Goal: Task Accomplishment & Management: Manage account settings

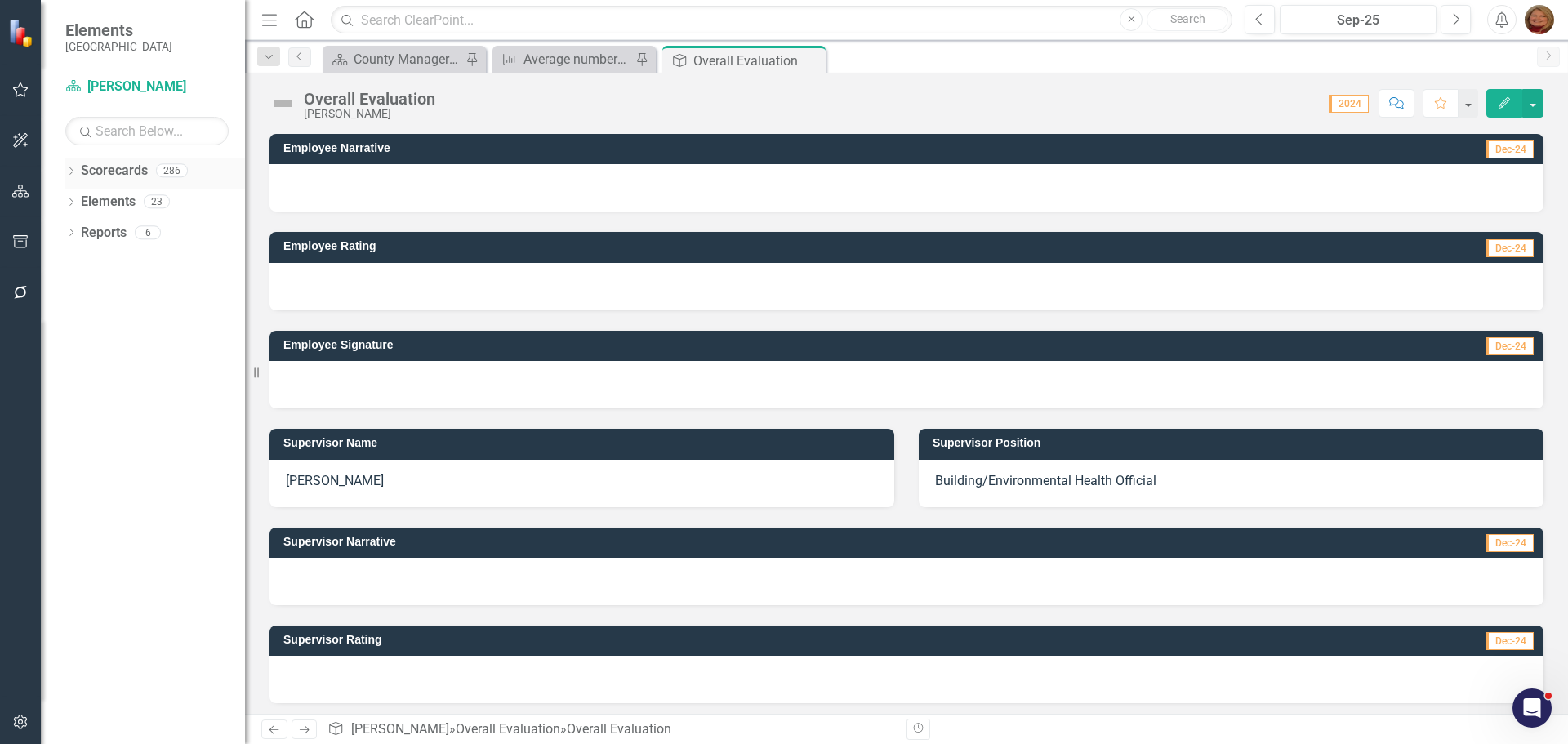
click at [105, 175] on link "Scorecards" at bounding box center [114, 171] width 67 height 19
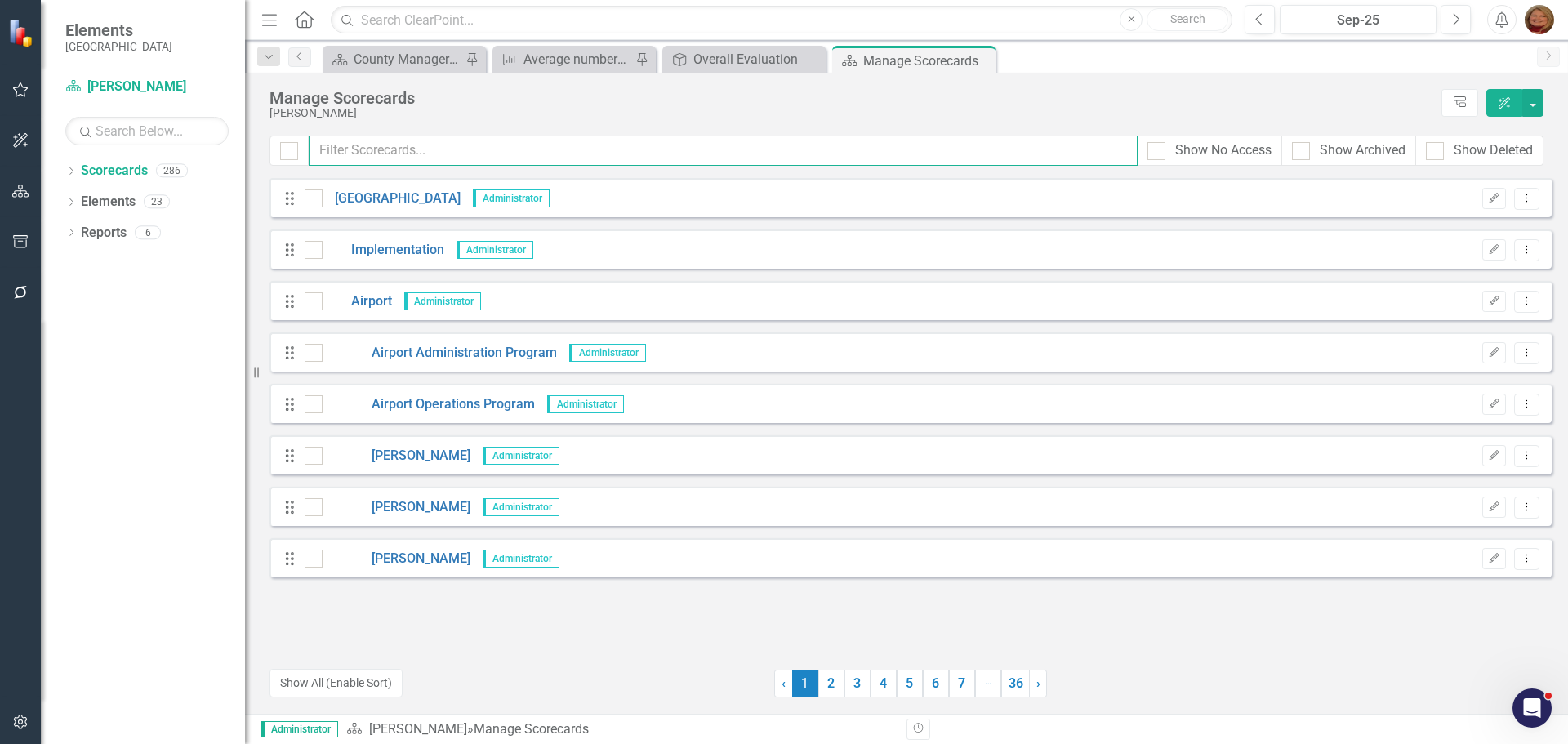
click at [406, 149] on input "text" at bounding box center [723, 151] width 829 height 31
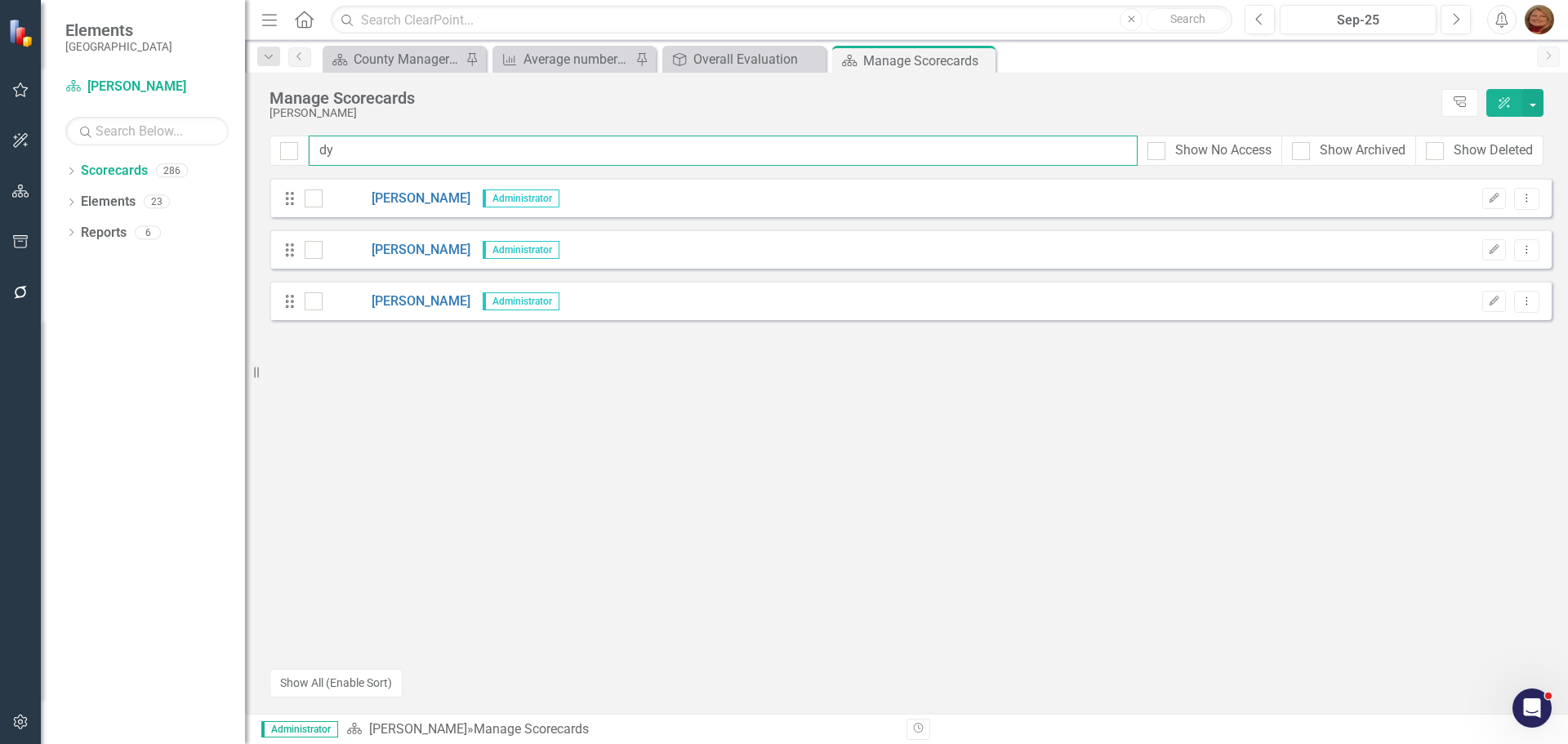
type input "d"
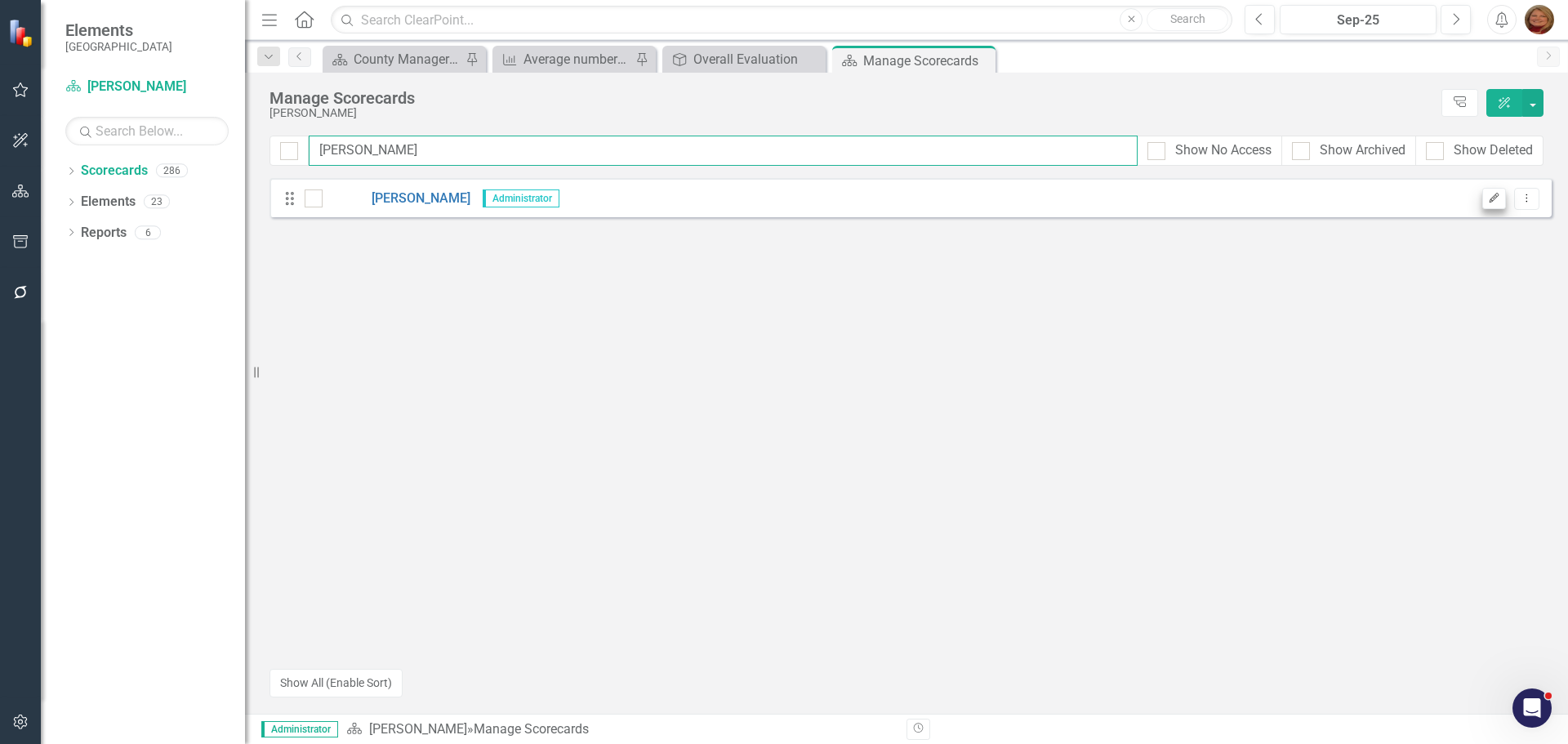
type input "[PERSON_NAME]"
click at [1490, 198] on icon "Edit" at bounding box center [1493, 199] width 12 height 10
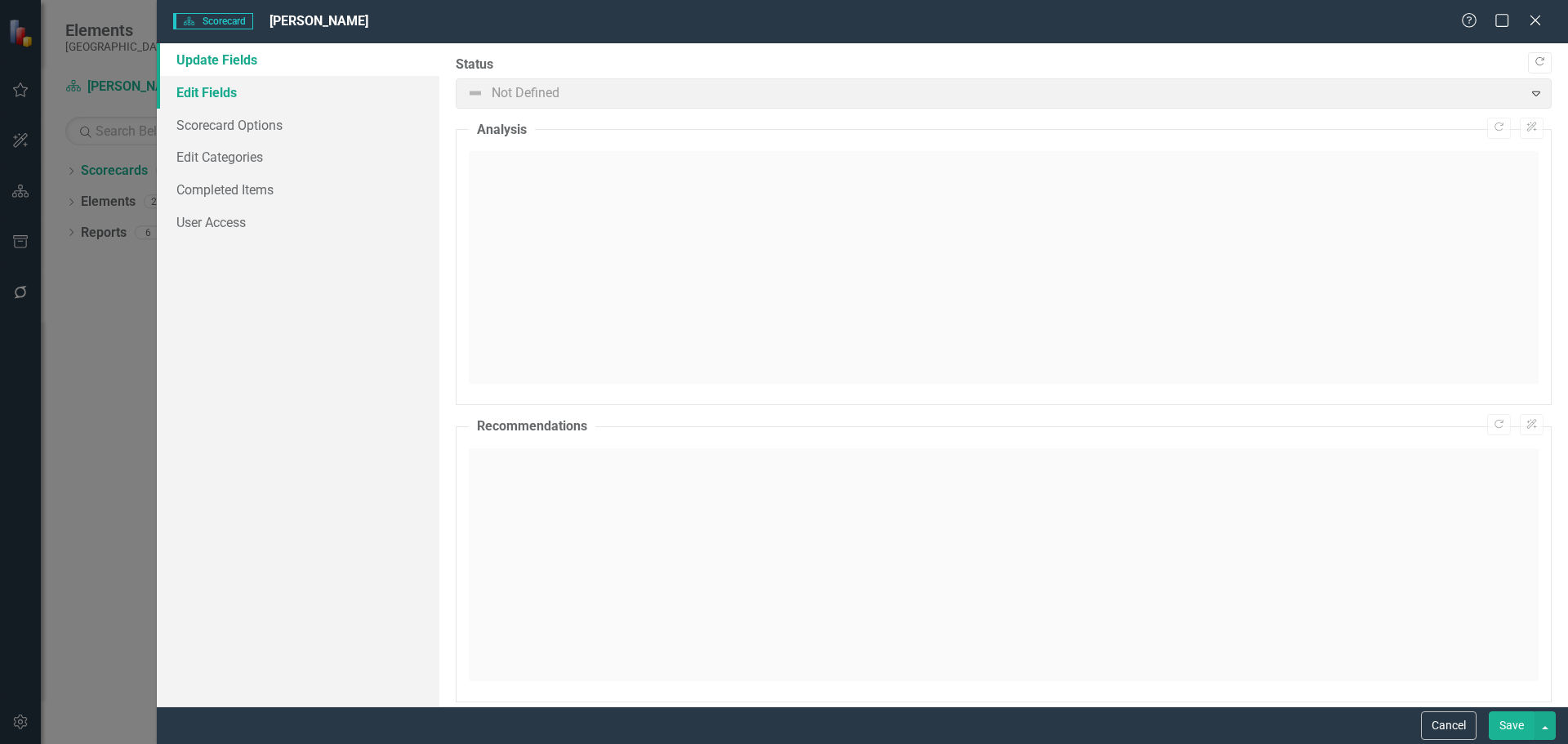
click at [230, 93] on link "Edit Fields" at bounding box center [298, 92] width 283 height 32
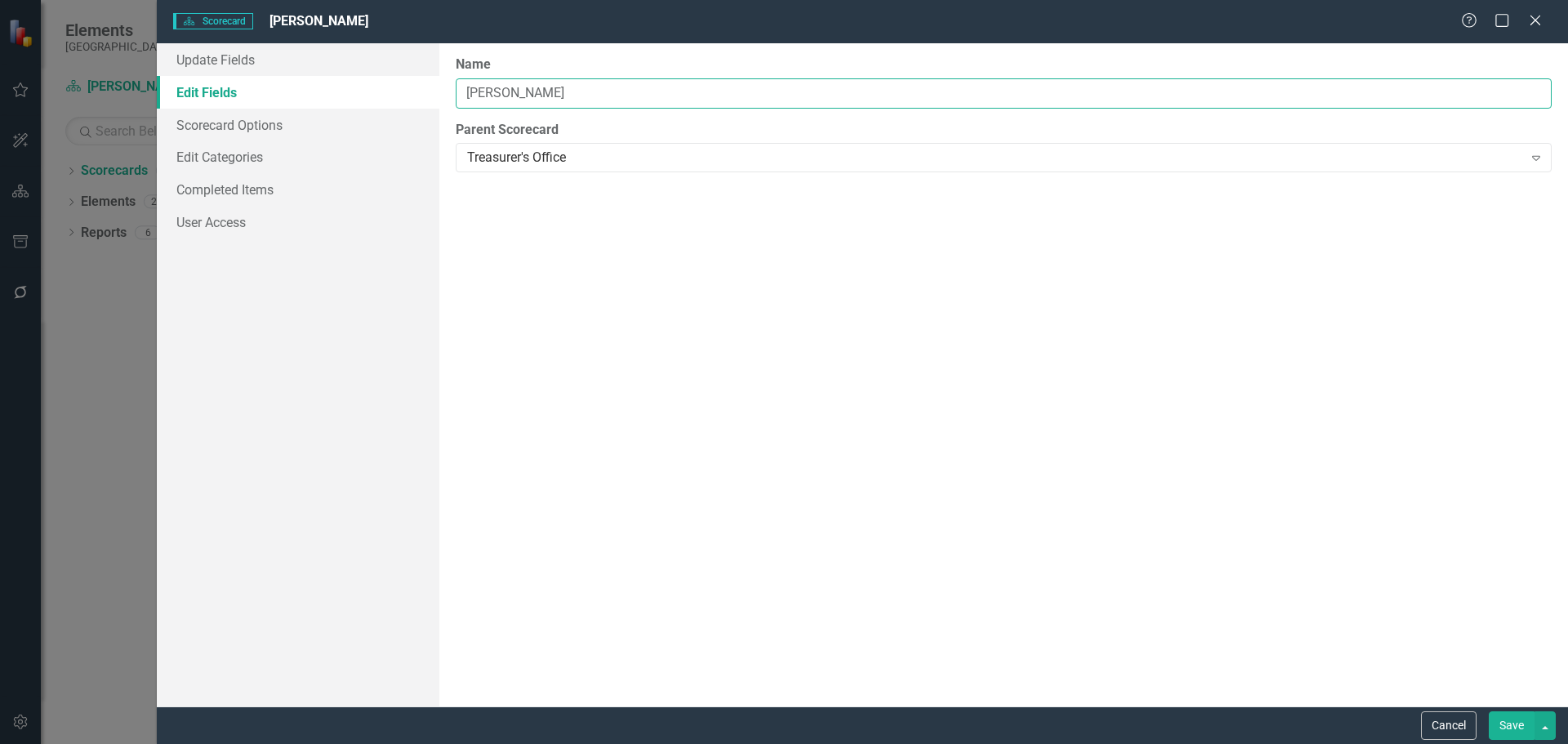
click at [493, 93] on input "[PERSON_NAME]" at bounding box center [1003, 93] width 1096 height 31
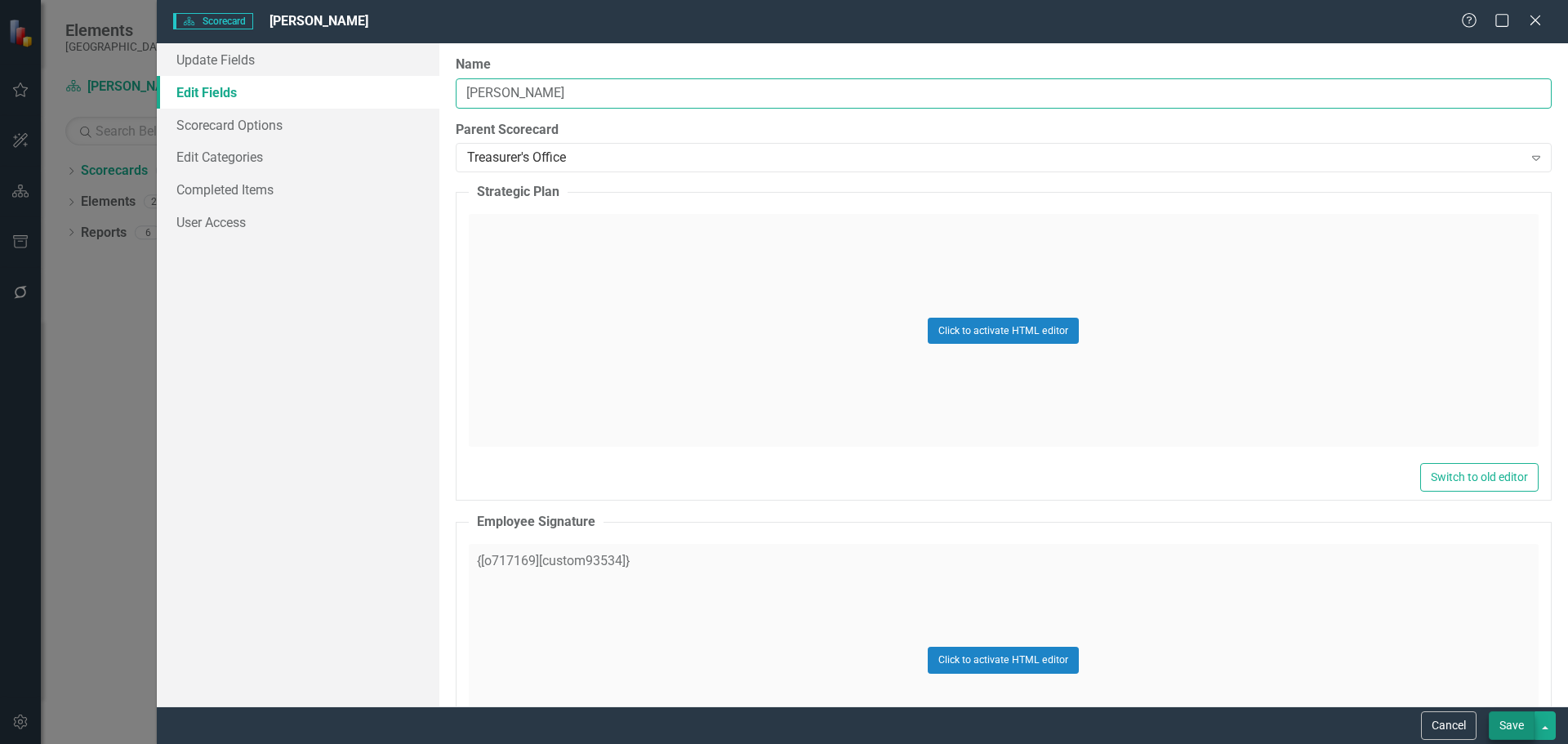
type input "[PERSON_NAME]"
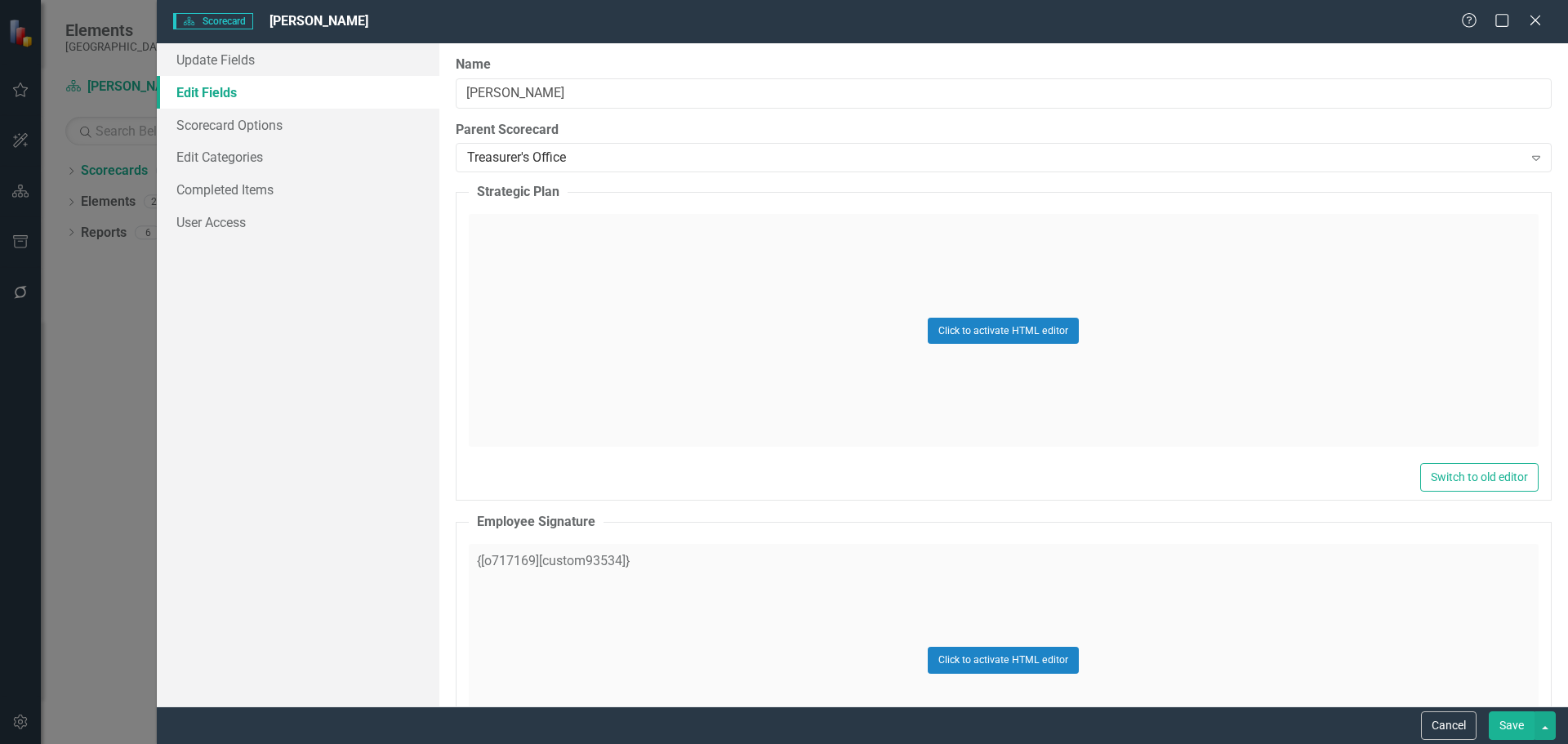
click at [1505, 720] on button "Save" at bounding box center [1511, 726] width 46 height 29
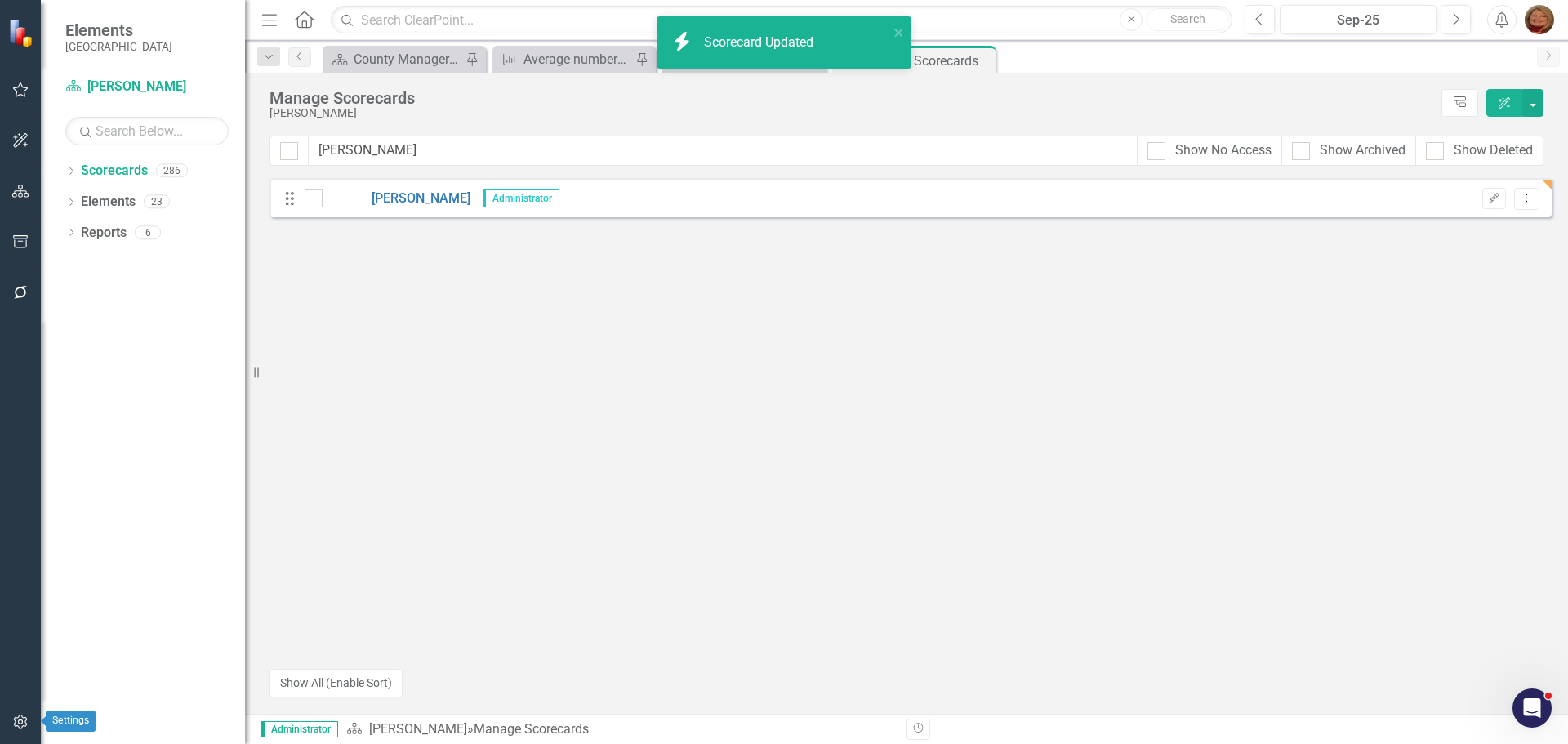
click at [21, 722] on icon "button" at bounding box center [20, 722] width 17 height 13
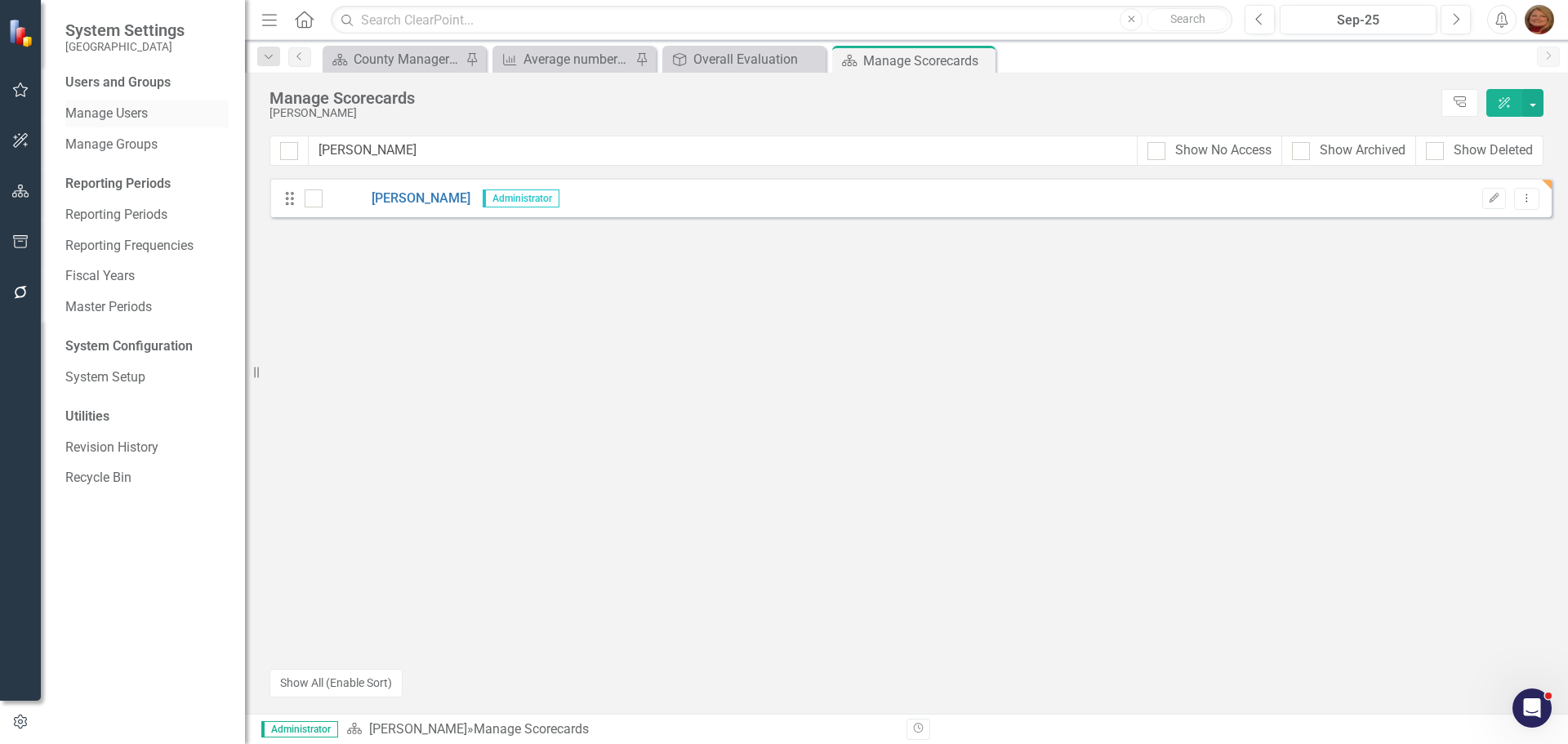
click at [121, 111] on link "Manage Users" at bounding box center [147, 114] width 163 height 19
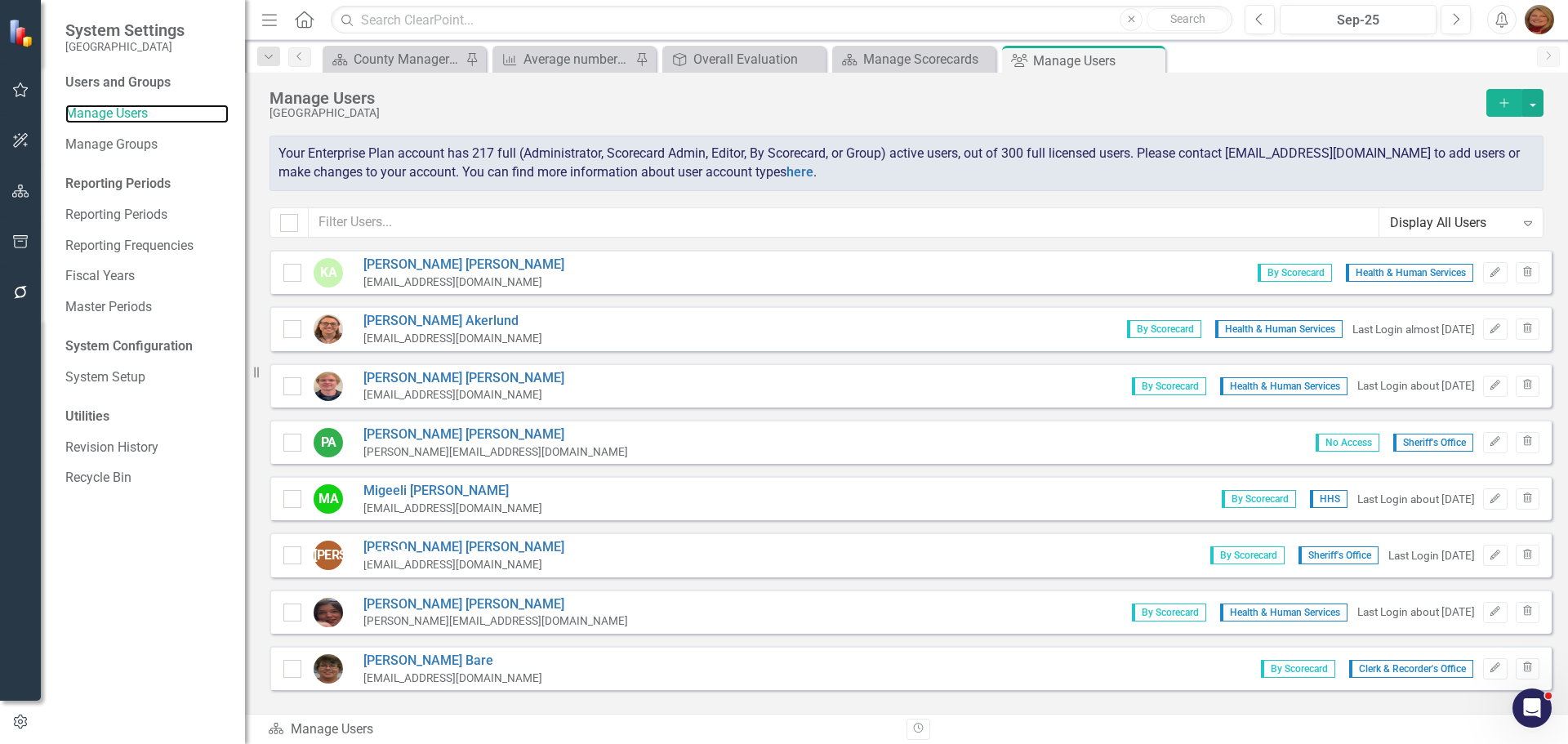
checkbox input "false"
click at [418, 220] on input "text" at bounding box center [844, 223] width 1071 height 31
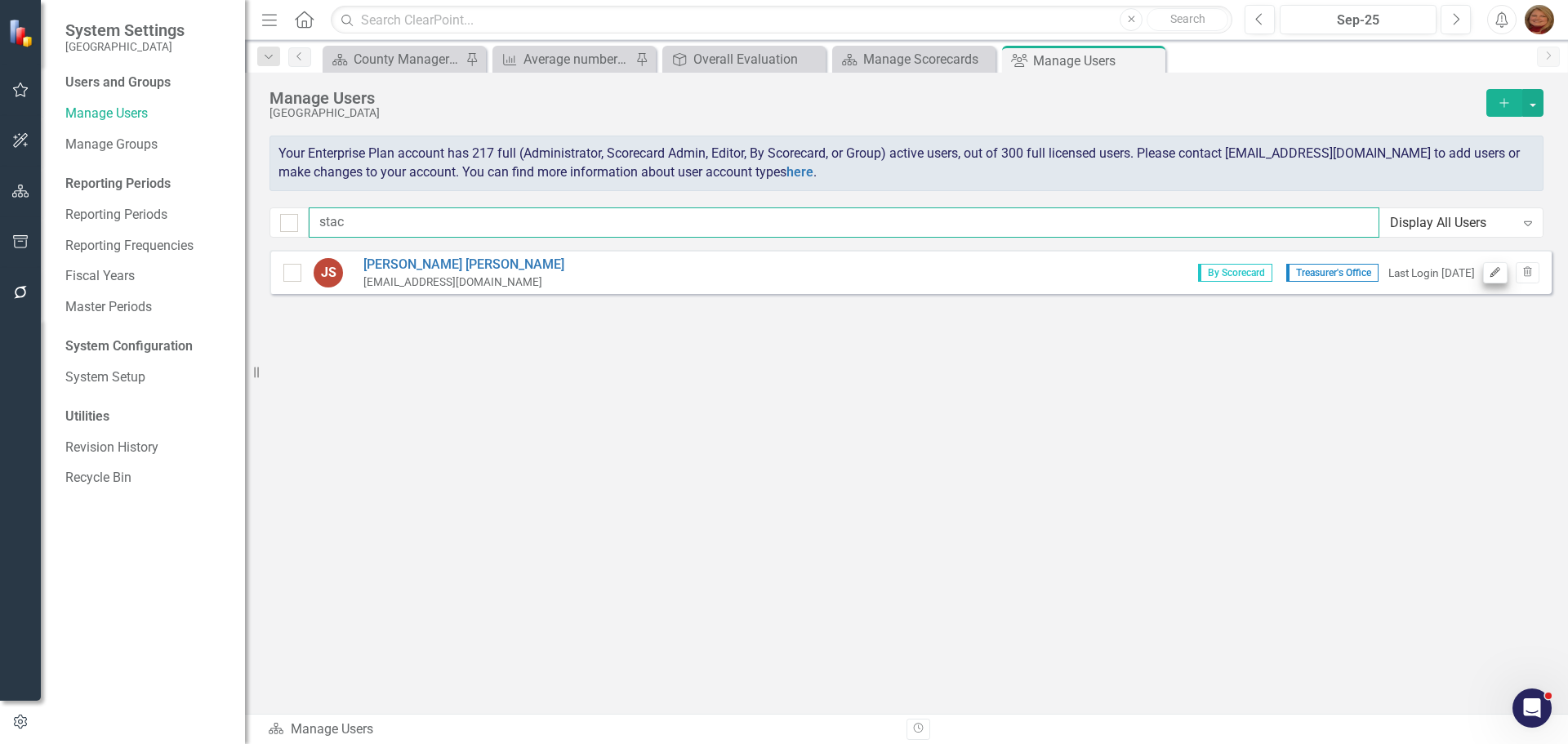
type input "stac"
click at [1498, 270] on icon "button" at bounding box center [1495, 272] width 10 height 10
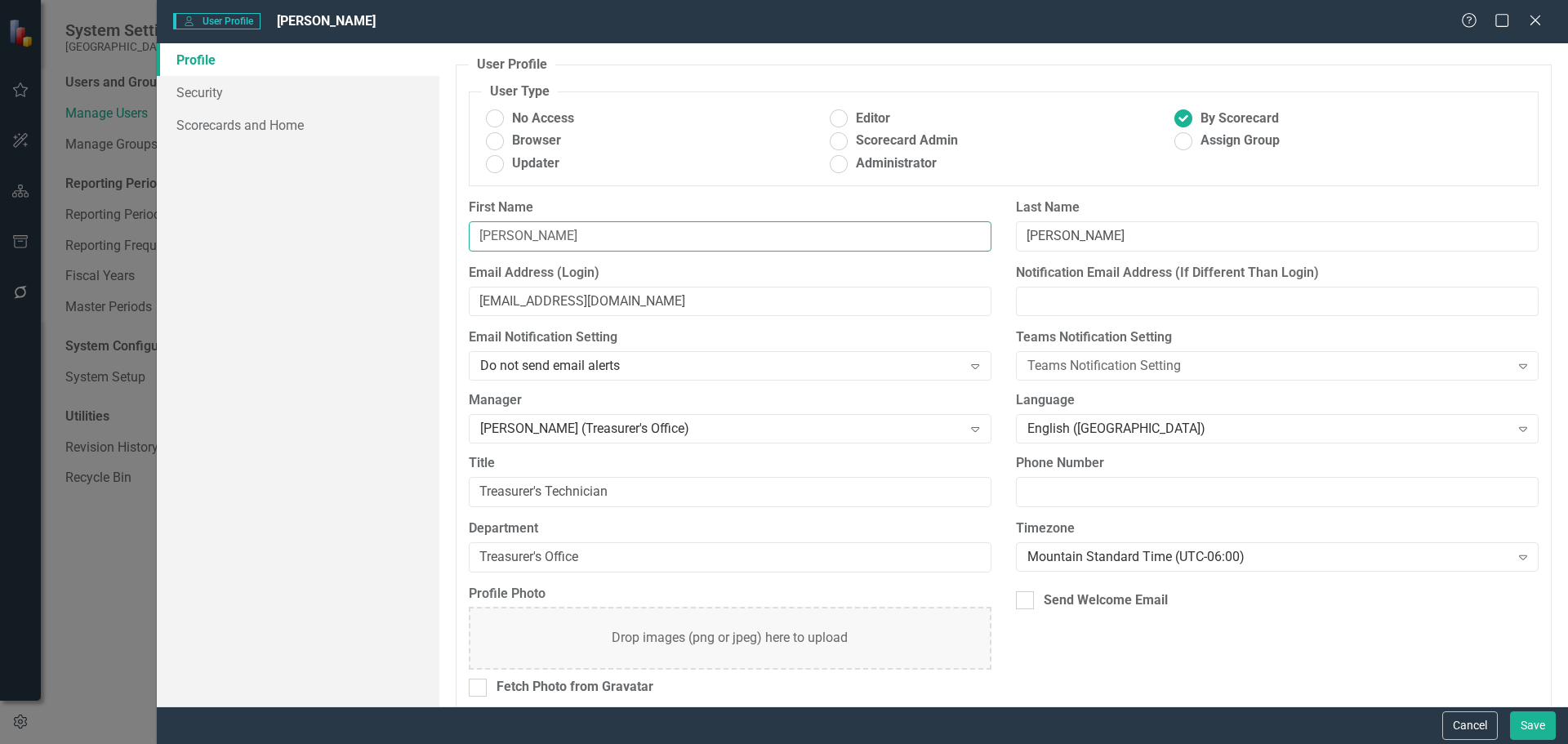
click at [500, 238] on input "[PERSON_NAME]" at bounding box center [730, 237] width 523 height 31
type input "[PERSON_NAME]"
click at [1520, 725] on button "Save" at bounding box center [1532, 726] width 46 height 29
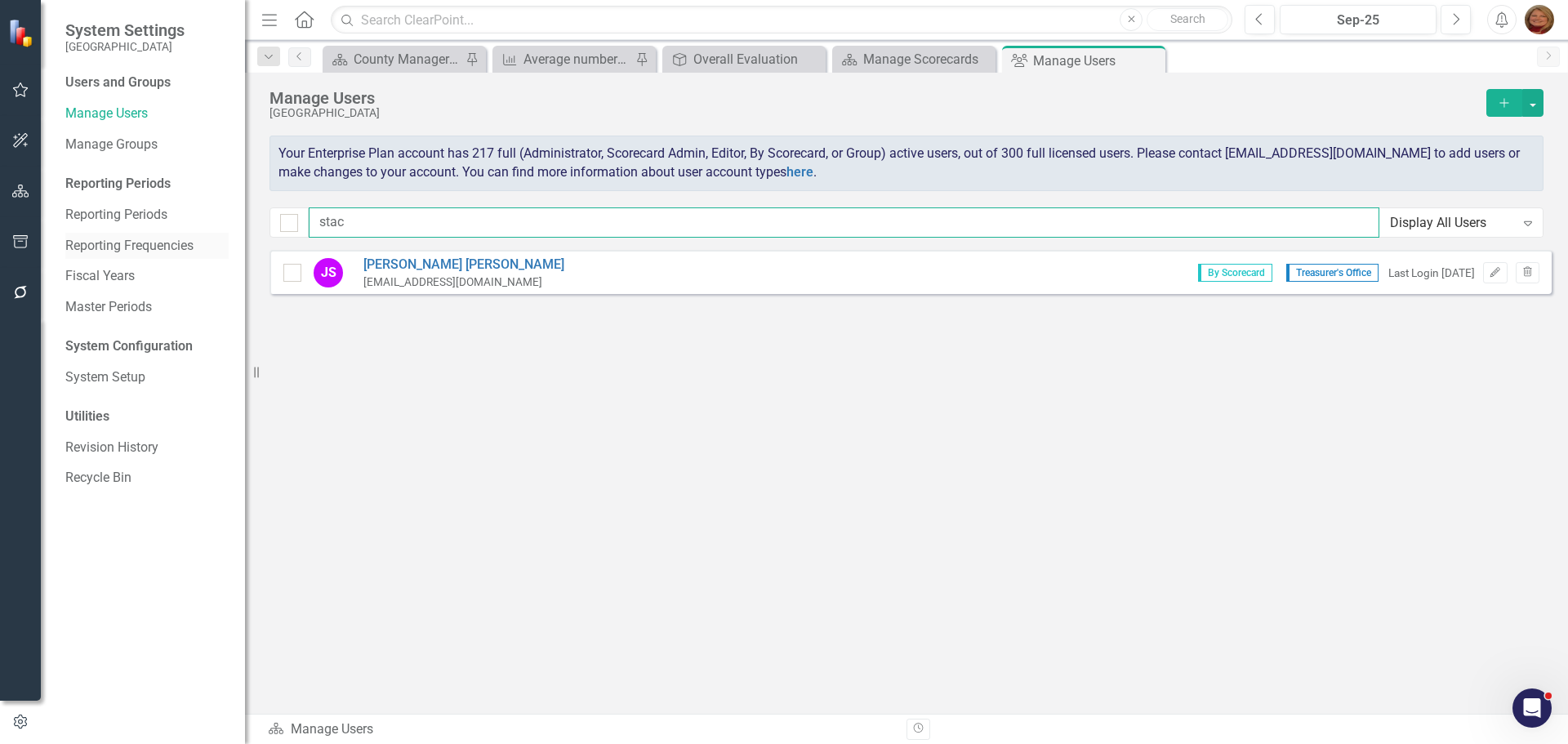
drag, startPoint x: 329, startPoint y: 215, endPoint x: 218, endPoint y: 240, distance: 113.8
click at [234, 240] on div "System Settings Gunnison County Users and Groups Manage Users Manage Groups Rep…" at bounding box center [784, 372] width 1568 height 744
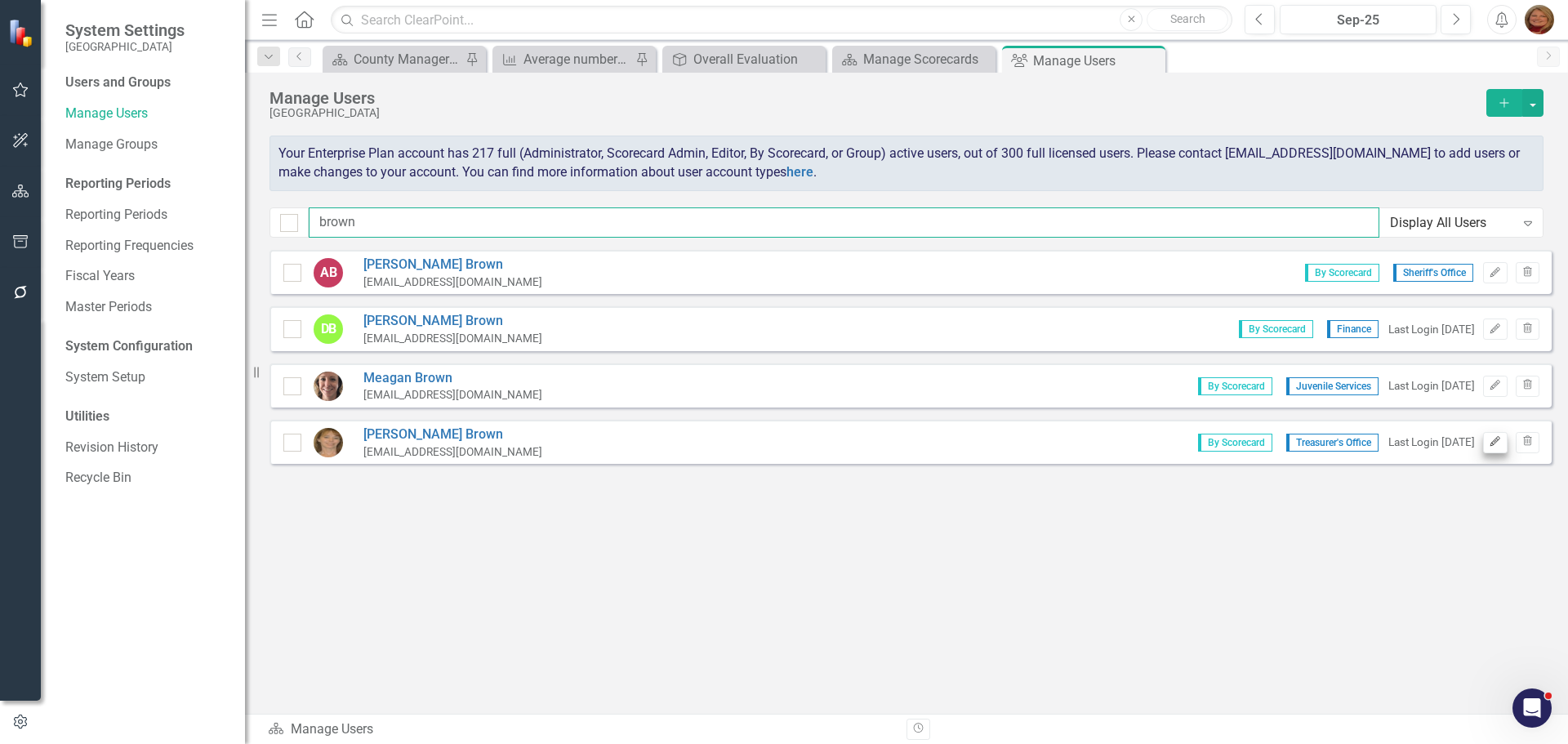
type input "brown"
click at [1489, 441] on icon "Edit" at bounding box center [1494, 442] width 12 height 10
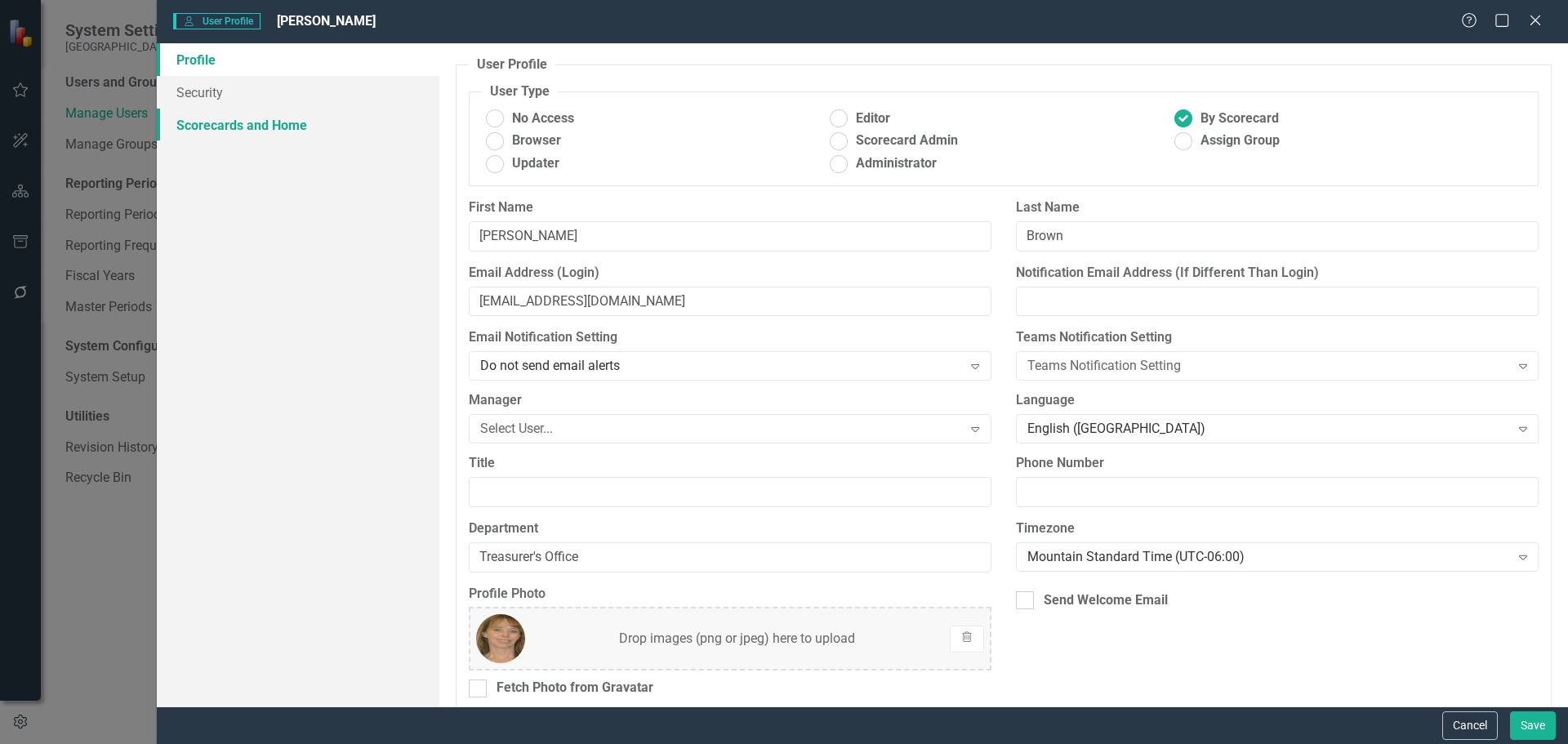
click at [264, 124] on link "Scorecards and Home" at bounding box center [298, 125] width 283 height 32
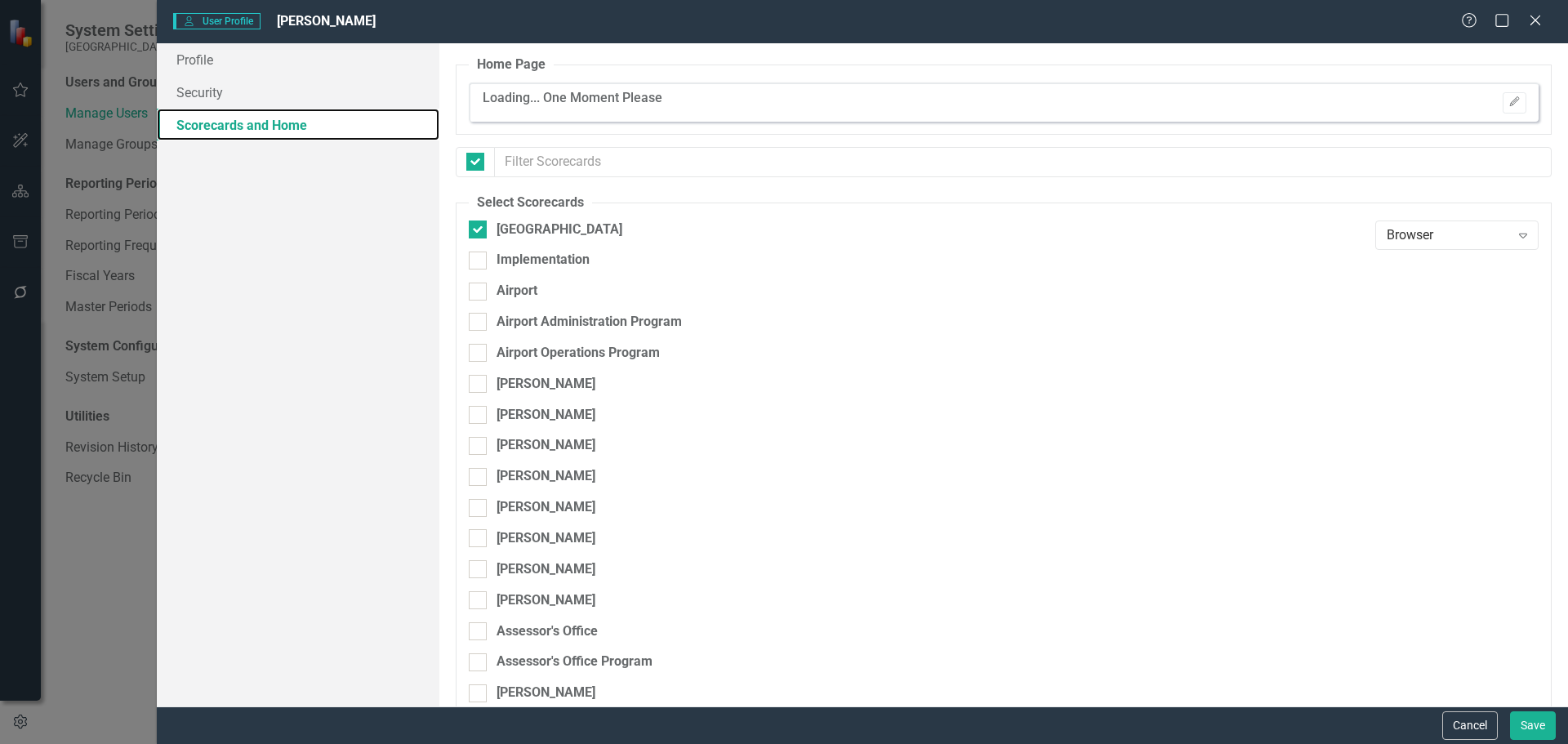
checkbox input "false"
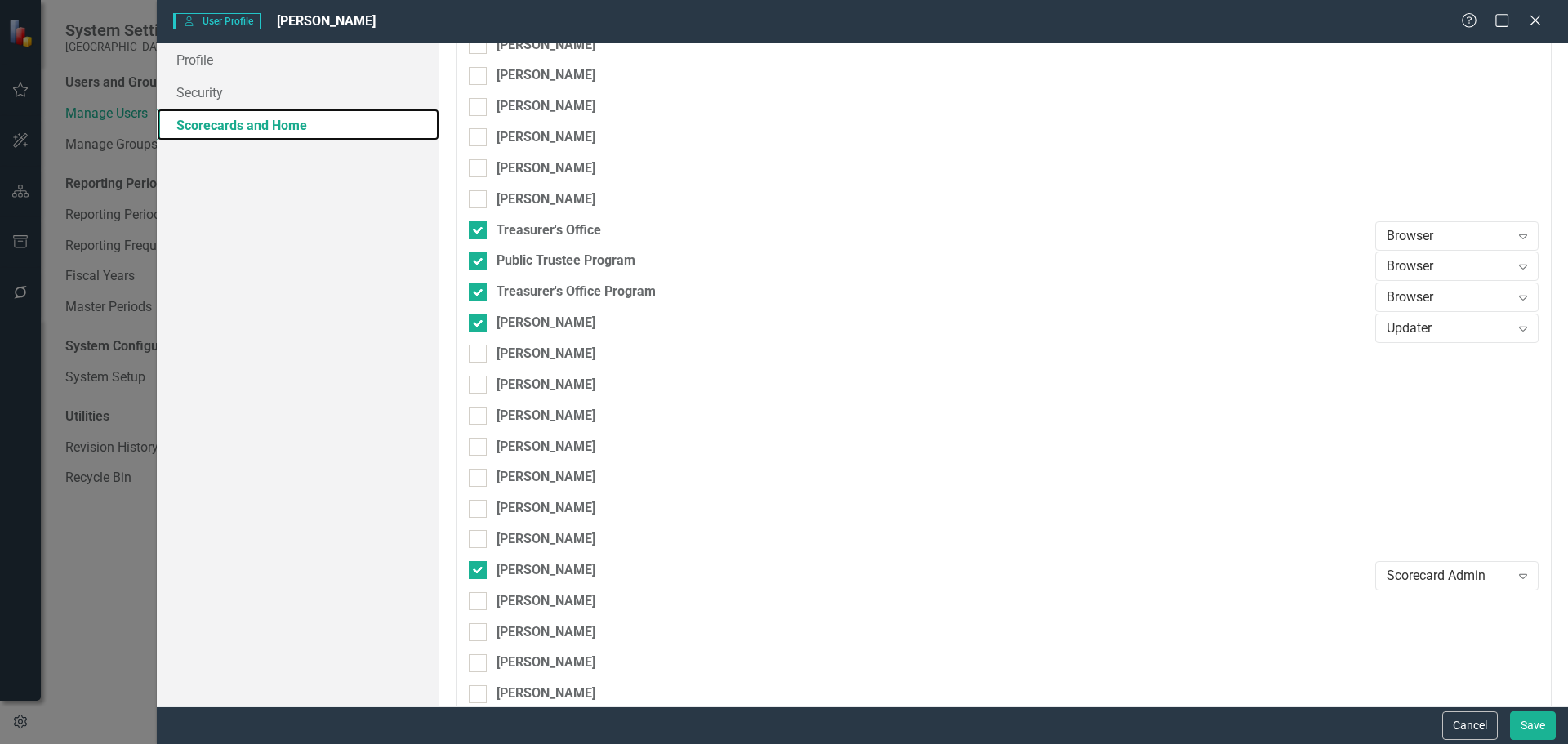
scroll to position [8087, 0]
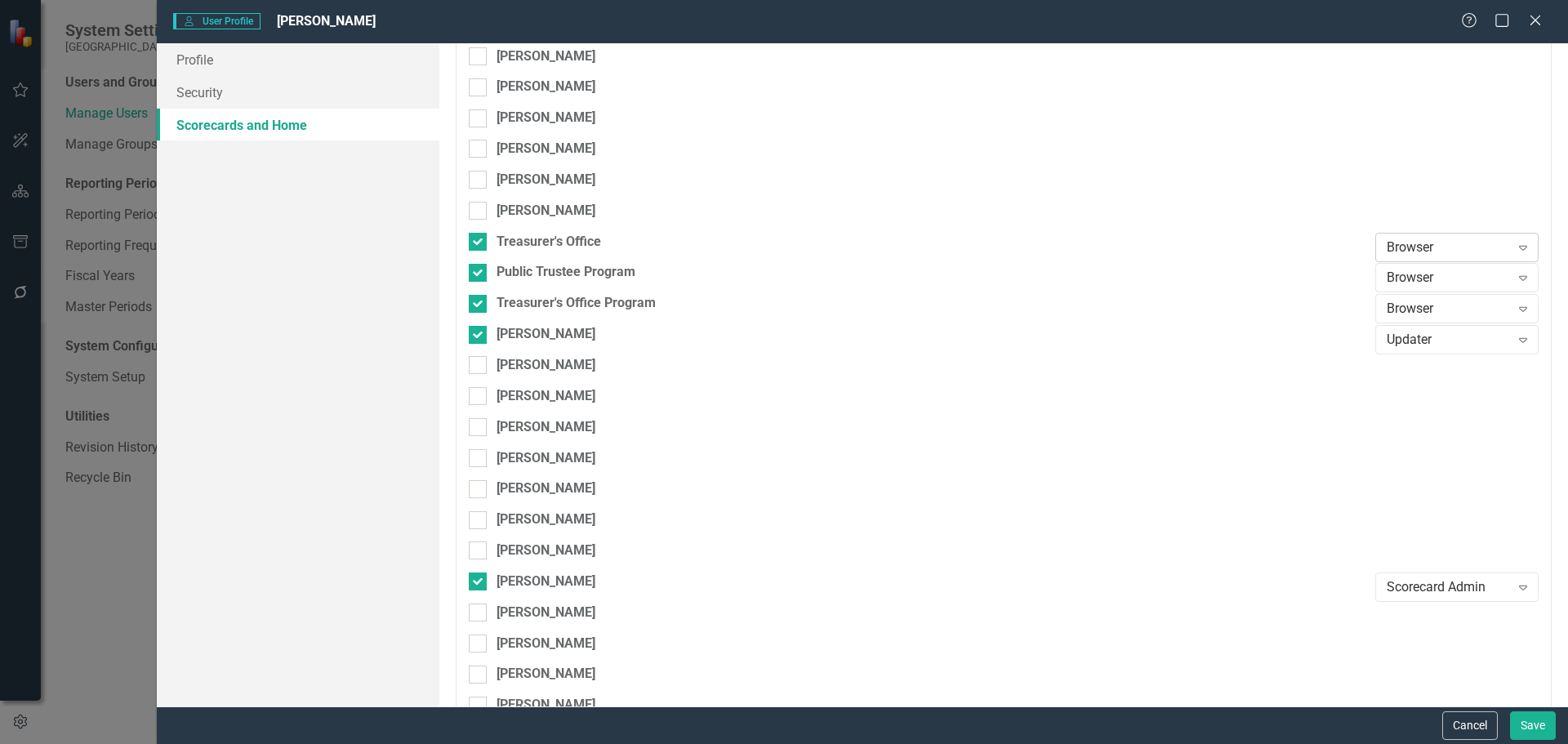
click at [1439, 245] on div "Browser" at bounding box center [1447, 247] width 123 height 19
click at [1448, 345] on div "Scorecard Admin" at bounding box center [1444, 357] width 163 height 27
click at [1423, 277] on div "Browser" at bounding box center [1447, 278] width 123 height 19
click at [1436, 379] on div "Scorecard Admin" at bounding box center [1447, 387] width 138 height 19
click at [1420, 307] on div "Browser" at bounding box center [1447, 309] width 123 height 19
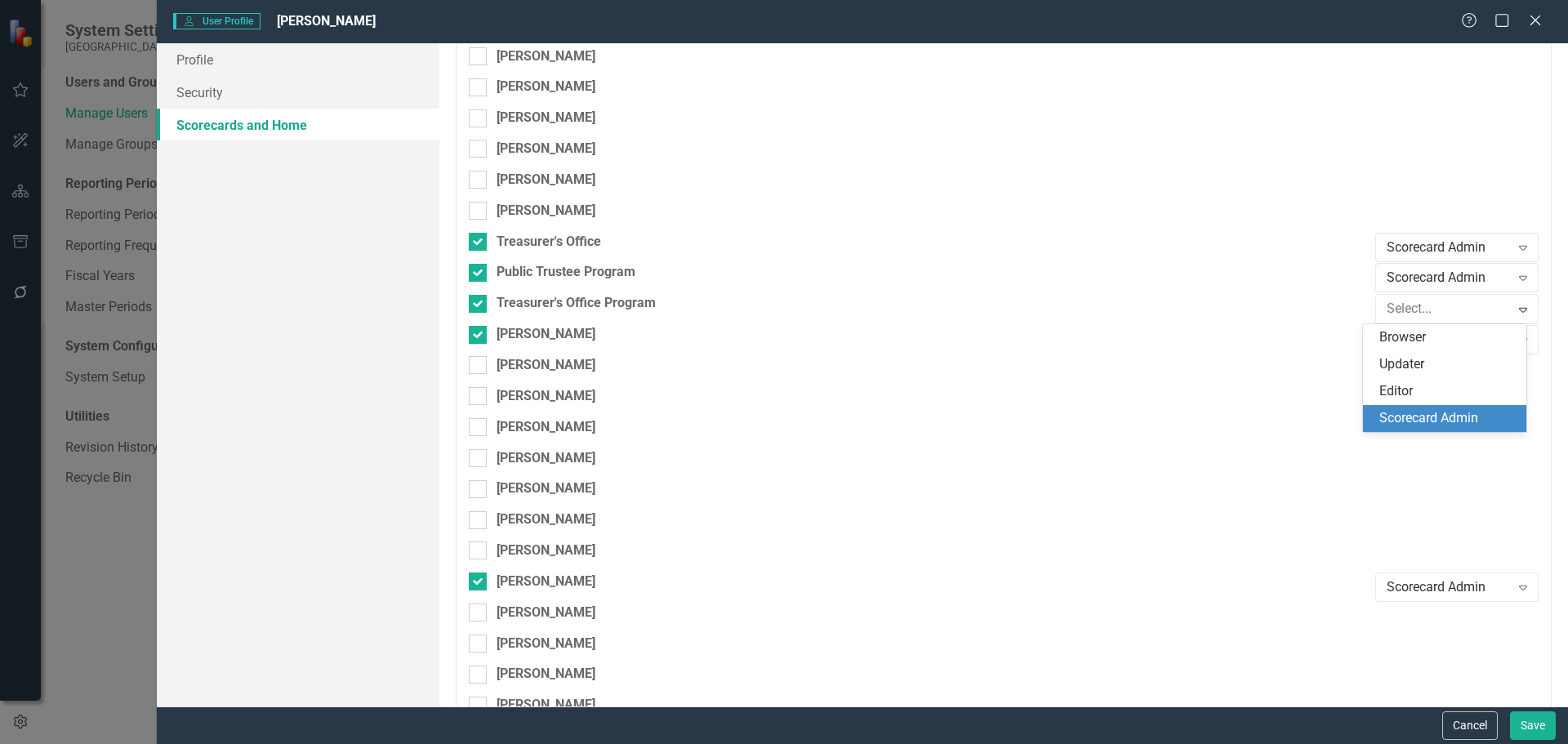
click at [1438, 413] on div "Scorecard Admin" at bounding box center [1447, 419] width 138 height 19
click at [480, 359] on div at bounding box center [477, 364] width 18 height 18
click at [480, 359] on input "[PERSON_NAME]" at bounding box center [474, 361] width 11 height 11
checkbox input "true"
click at [1427, 362] on div "Browser" at bounding box center [1447, 371] width 123 height 19
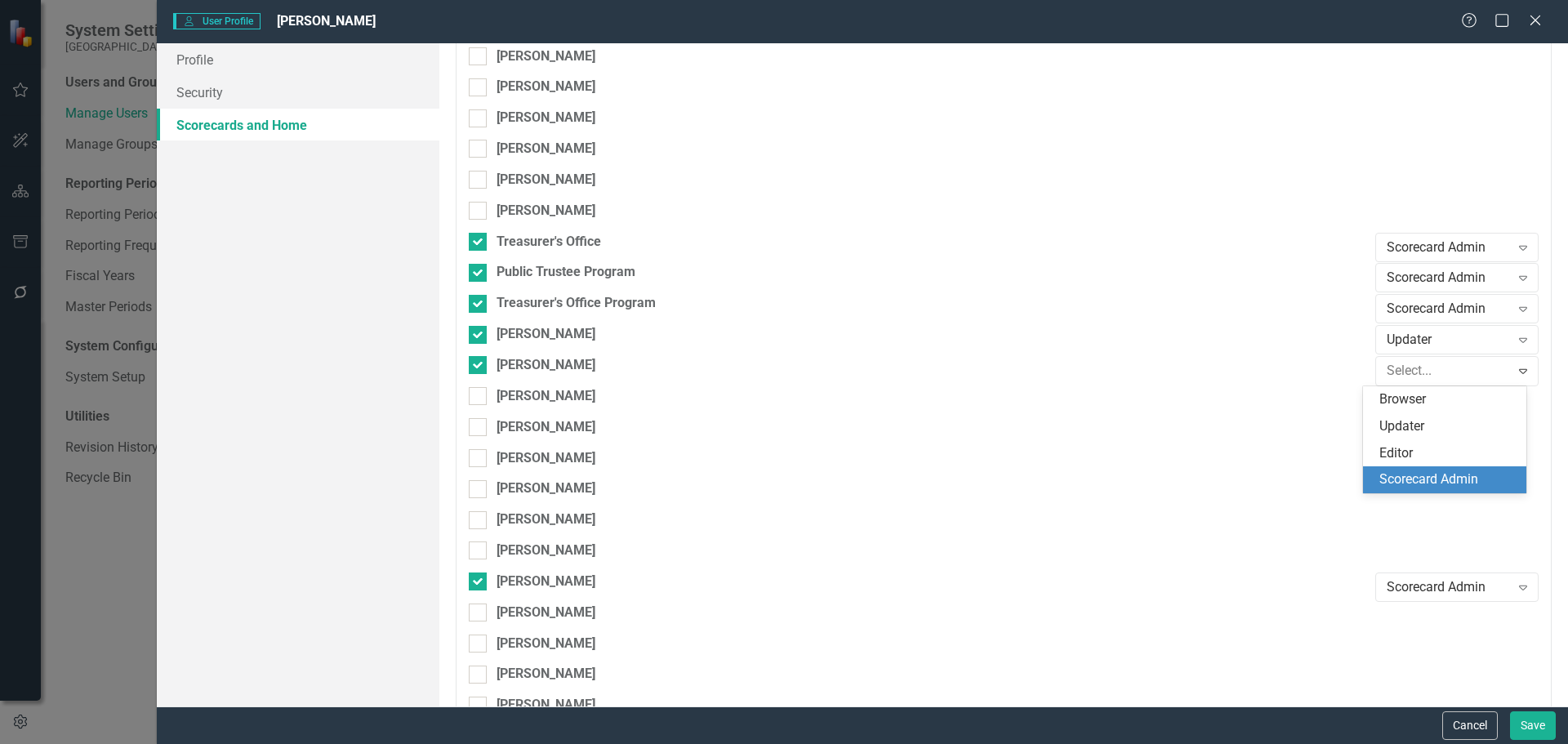
click at [1435, 479] on div "Scorecard Admin" at bounding box center [1447, 480] width 138 height 19
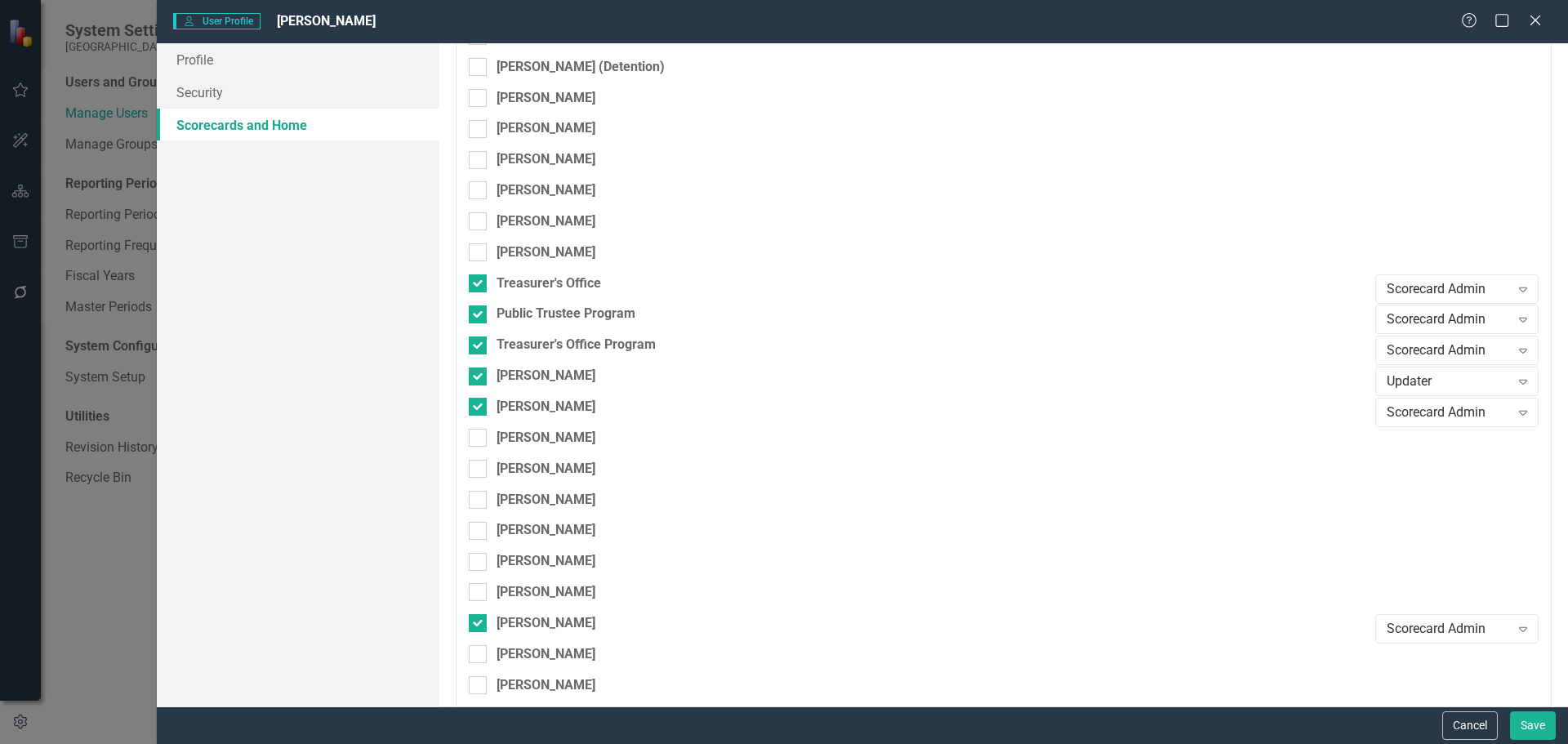
scroll to position [8041, 0]
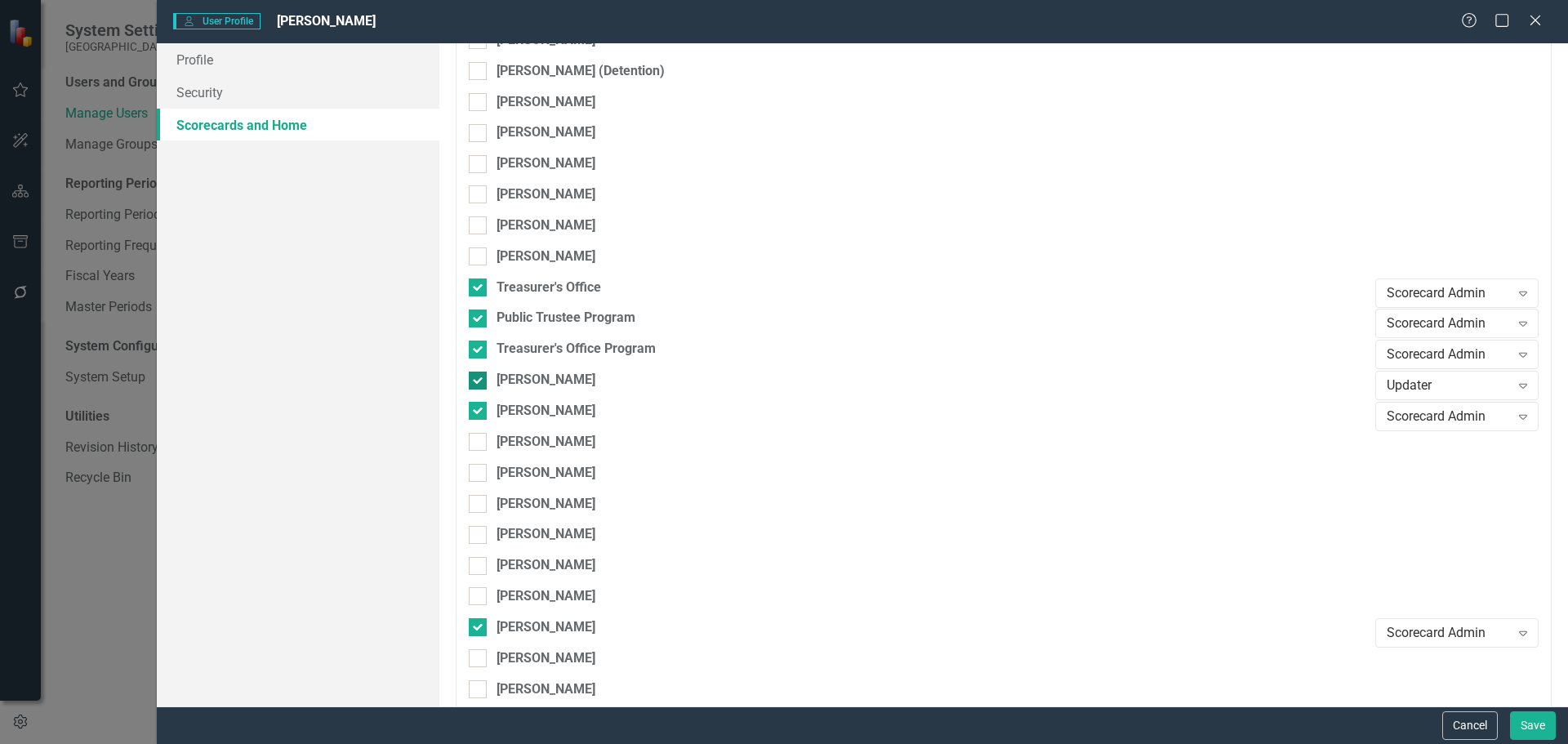
click at [482, 380] on div at bounding box center [477, 380] width 18 height 18
click at [480, 380] on input "[PERSON_NAME]" at bounding box center [474, 377] width 11 height 11
checkbox input "false"
click at [1531, 717] on button "Save" at bounding box center [1532, 726] width 46 height 29
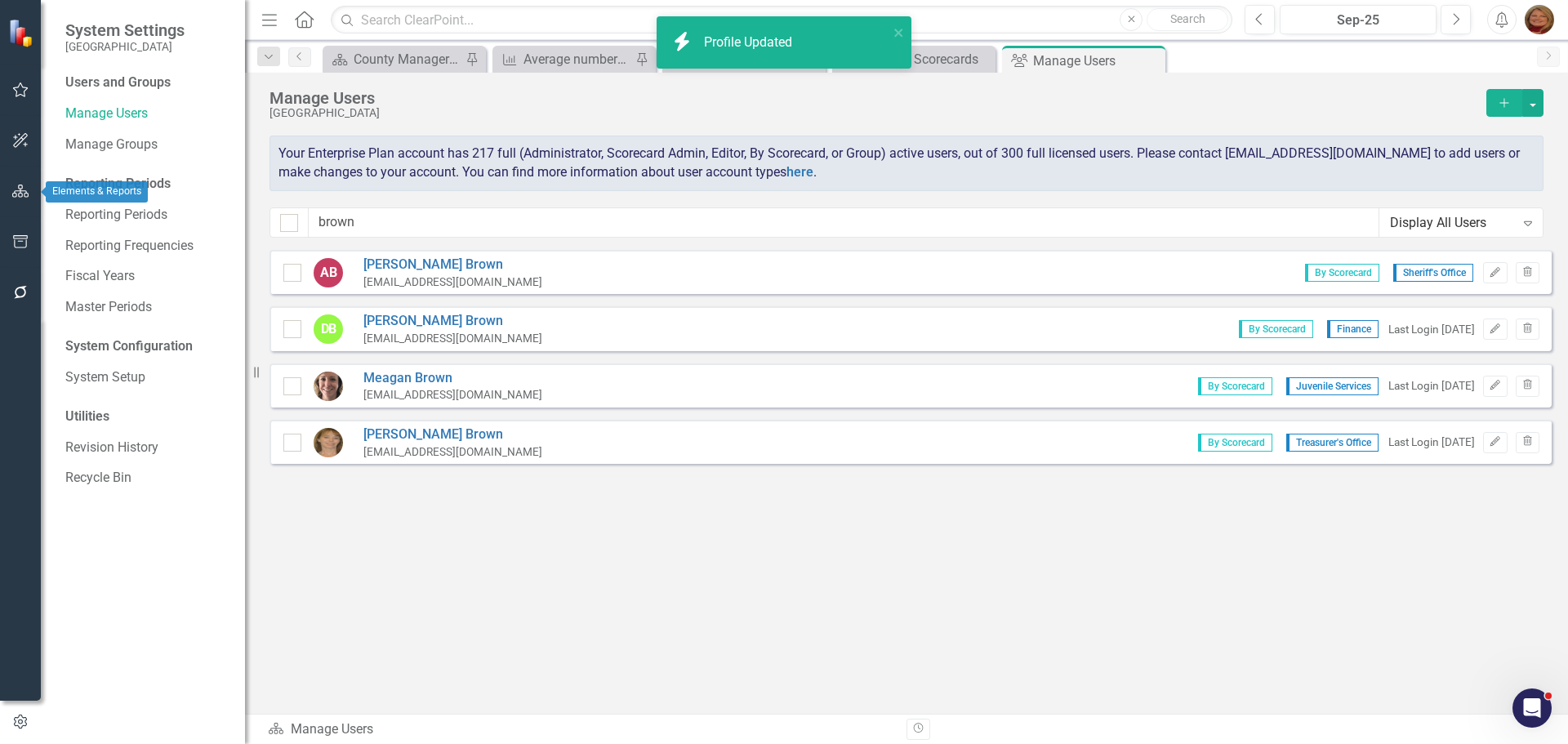
click at [18, 185] on icon "button" at bounding box center [20, 190] width 17 height 13
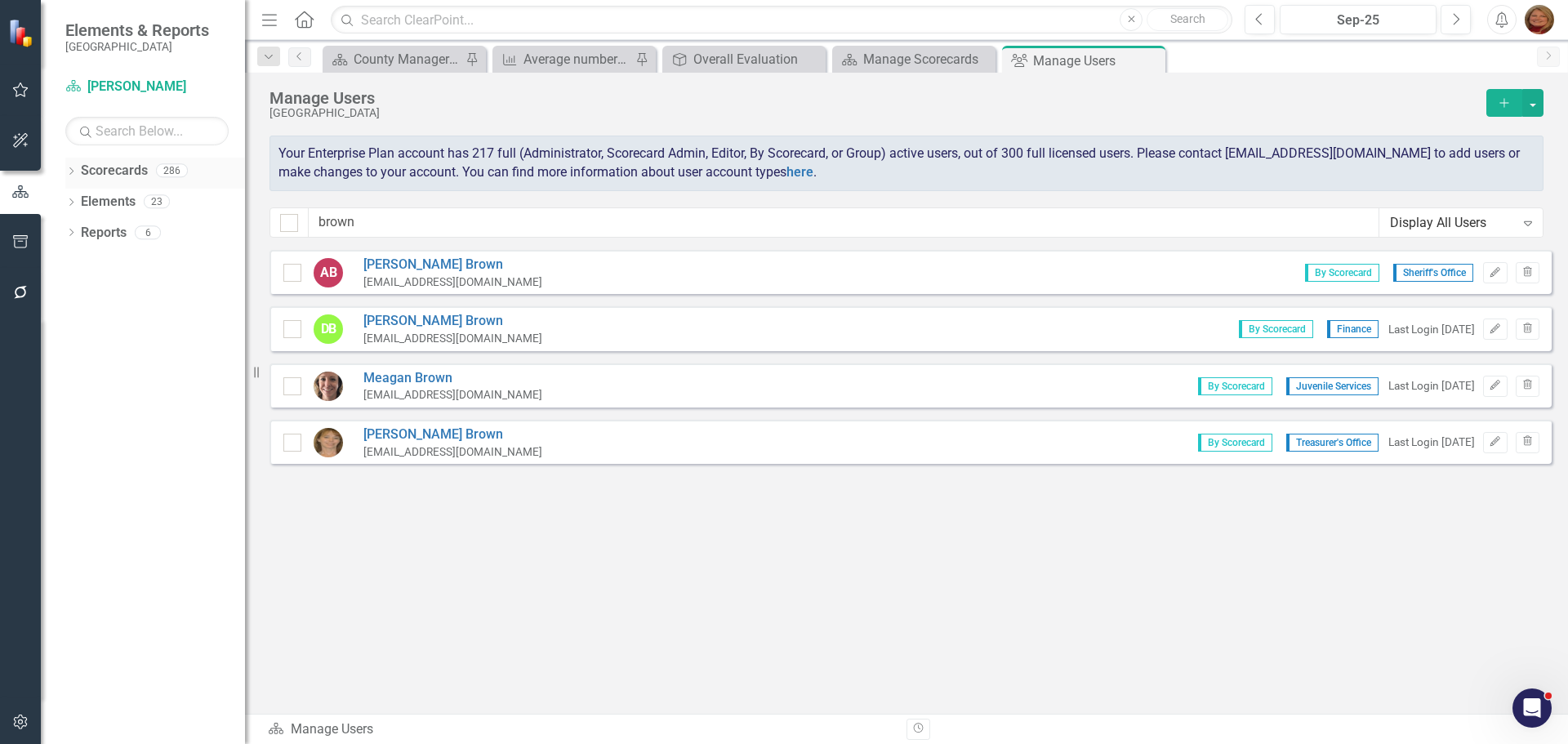
click at [128, 170] on link "Scorecards" at bounding box center [114, 171] width 67 height 19
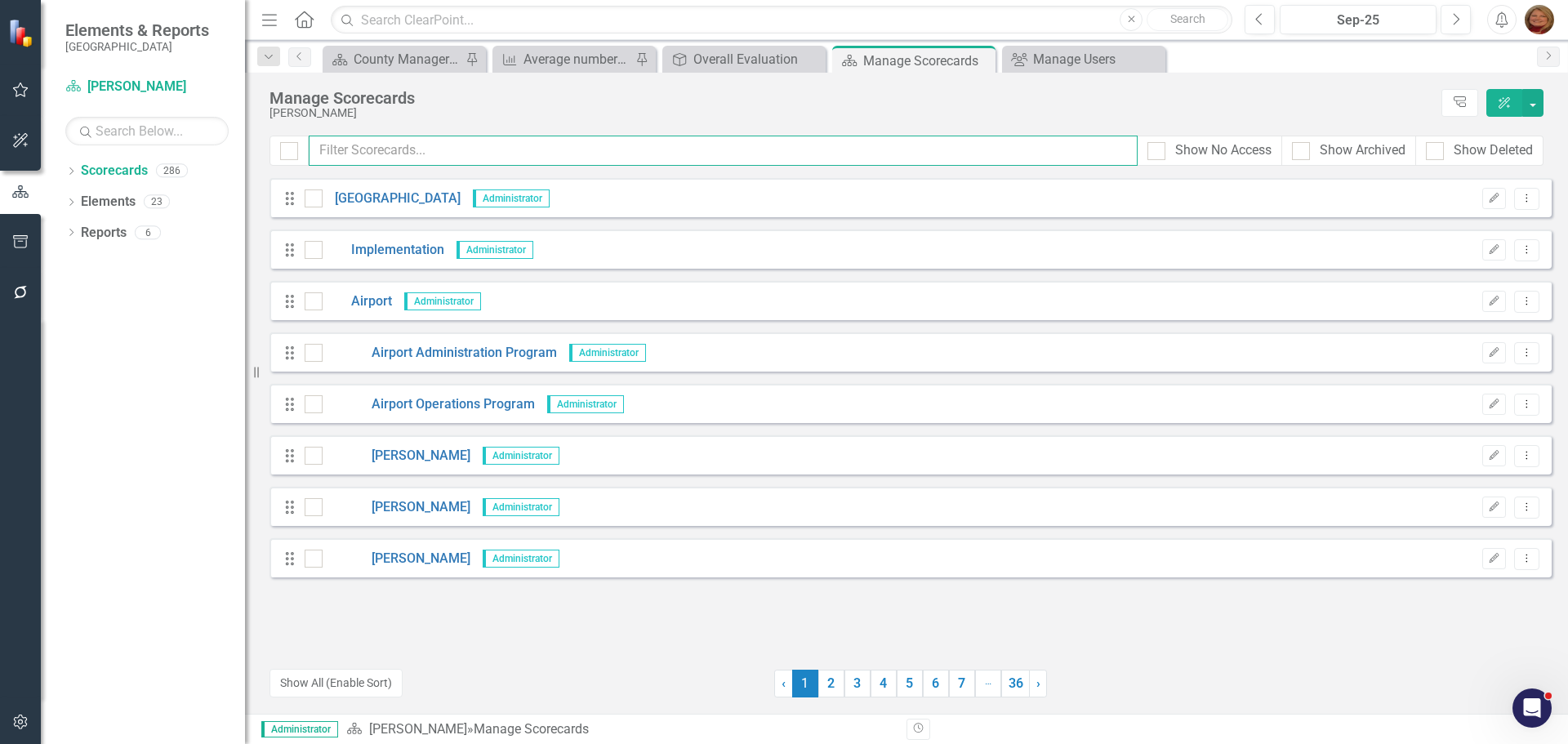
click at [439, 155] on input "text" at bounding box center [723, 151] width 829 height 31
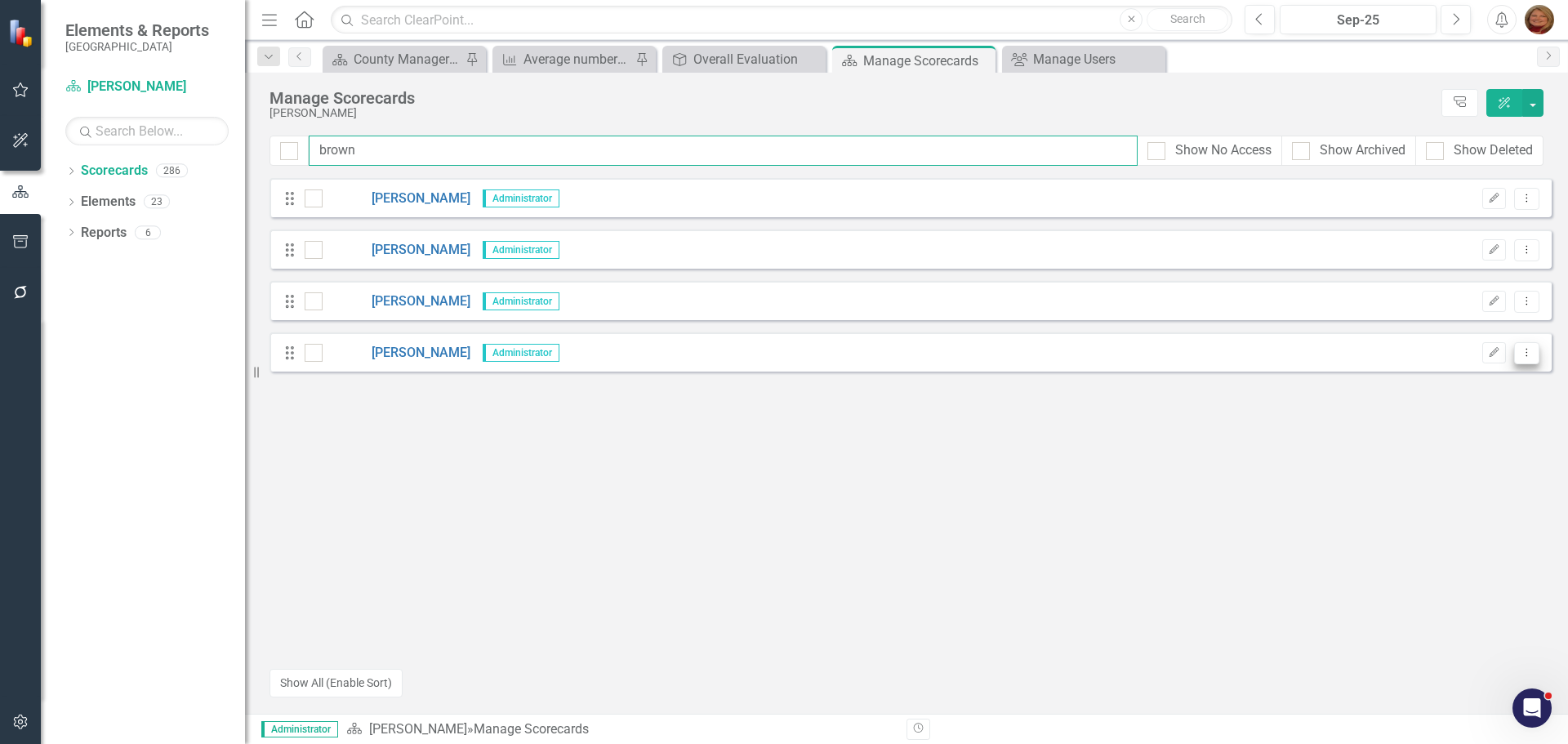
type input "brown"
click at [1530, 347] on icon "Dropdown Menu" at bounding box center [1526, 352] width 14 height 11
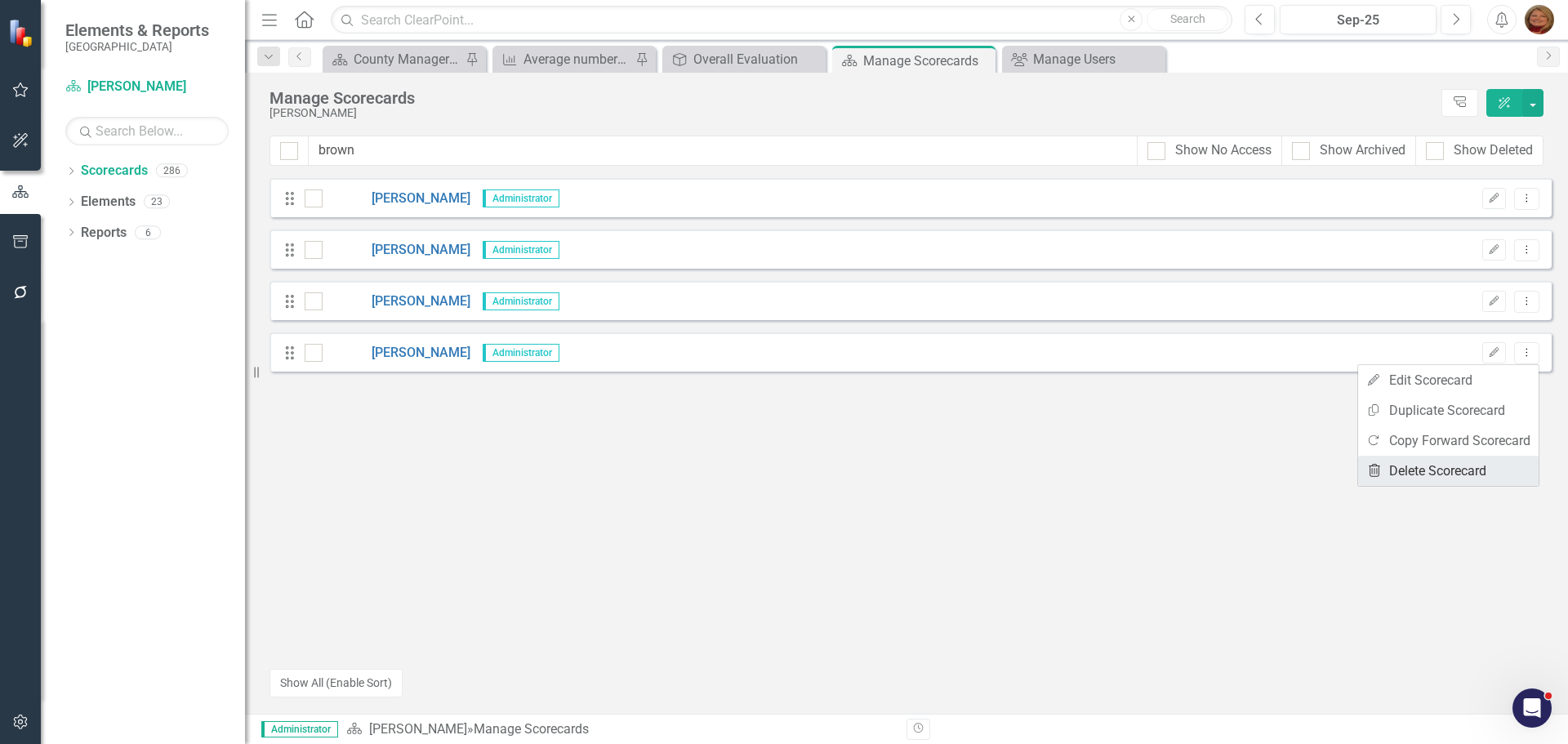
click at [1464, 469] on link "Trash Delete Scorecard" at bounding box center [1447, 471] width 181 height 31
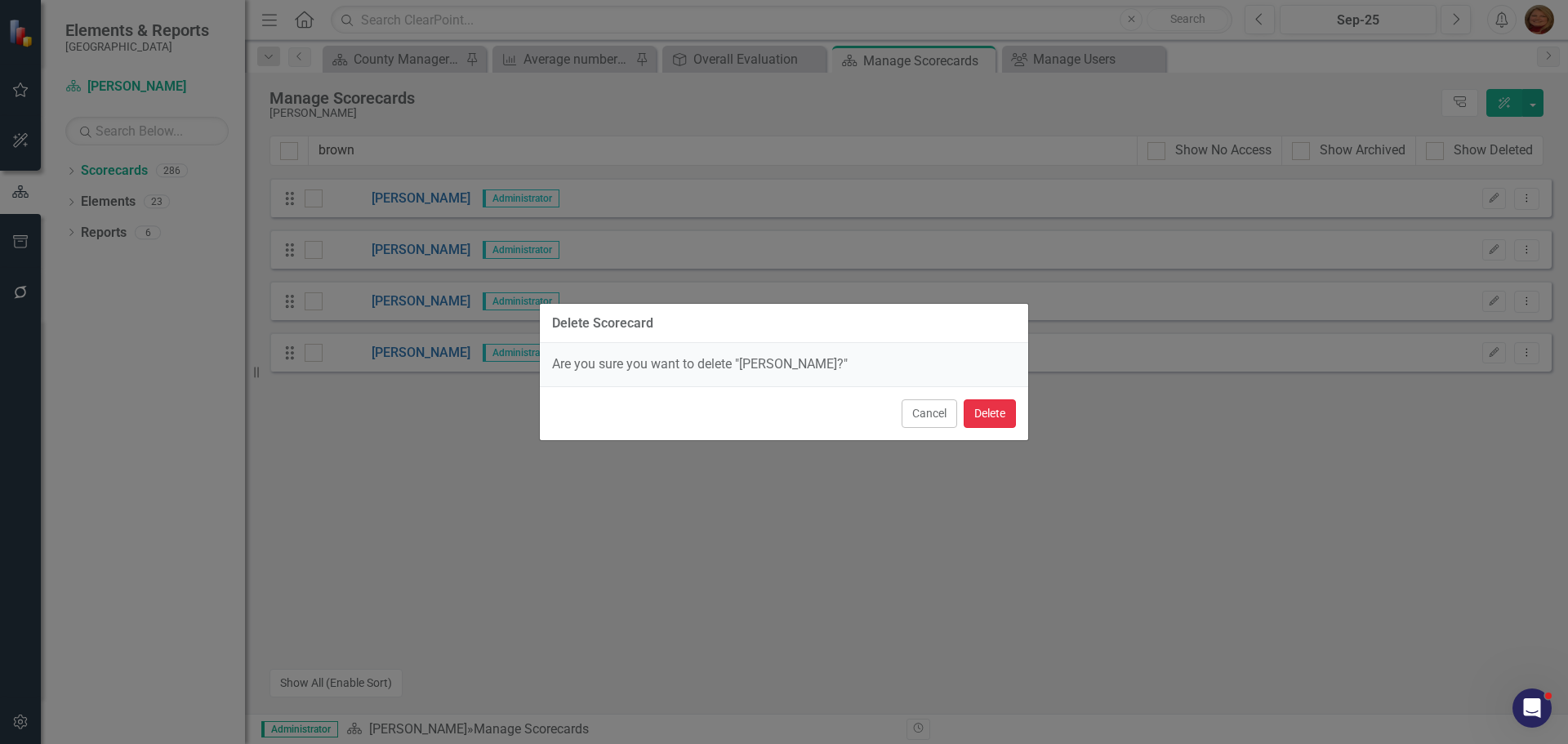
click at [992, 409] on button "Delete" at bounding box center [990, 414] width 53 height 29
